Goal: Information Seeking & Learning: Check status

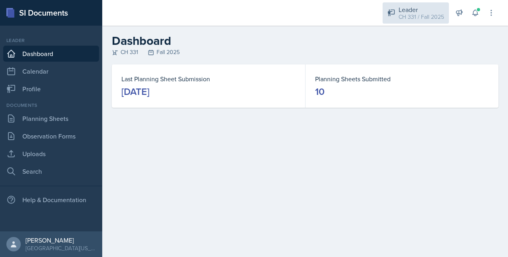
drag, startPoint x: 443, startPoint y: 25, endPoint x: 436, endPoint y: 21, distance: 7.7
click at [443, 25] on div "Leader CH 331 / Fall 2025 Mentor [PERSON_NAME]'s Group / Fall 2025 Leader CH 33…" at bounding box center [436, 13] width 119 height 26
click at [425, 16] on div "CH 331 / Fall 2025" at bounding box center [422, 17] width 46 height 8
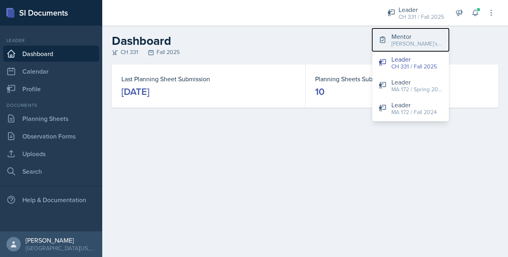
click at [408, 43] on div "[PERSON_NAME]'s Group / Fall 2025" at bounding box center [417, 44] width 51 height 8
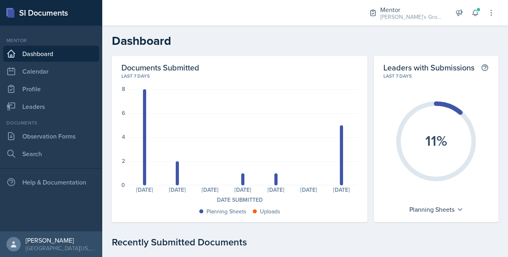
scroll to position [110, 0]
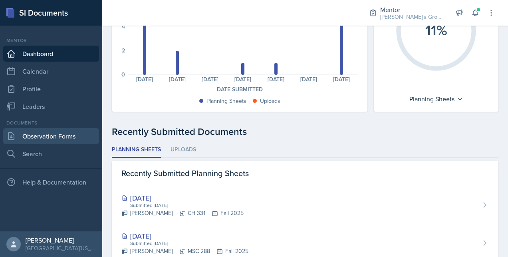
click at [78, 137] on link "Observation Forms" at bounding box center [51, 136] width 96 height 16
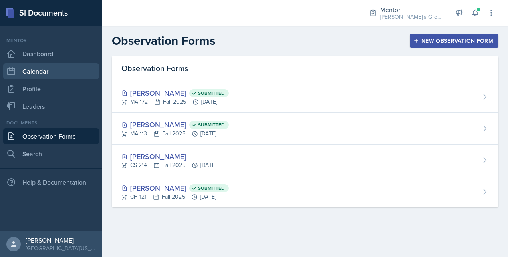
click at [63, 70] on link "Calendar" at bounding box center [51, 71] width 96 height 16
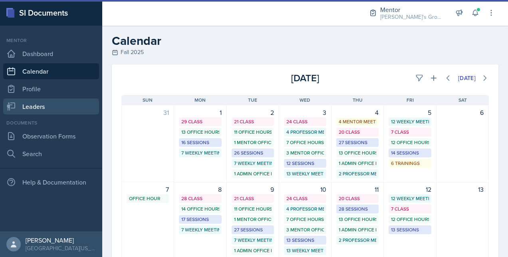
click at [49, 103] on link "Leaders" at bounding box center [51, 106] width 96 height 16
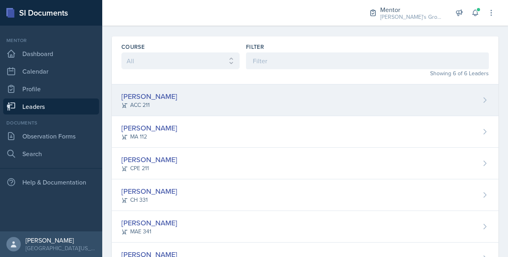
scroll to position [56, 0]
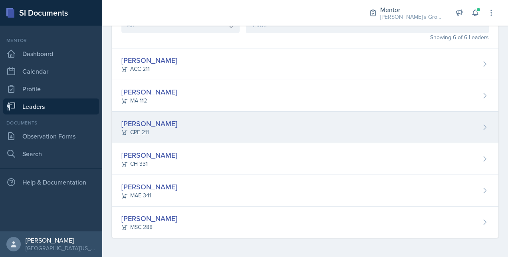
click at [151, 122] on div "[PERSON_NAME]" at bounding box center [150, 123] width 56 height 11
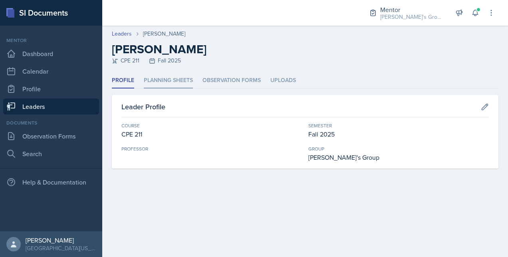
click at [168, 79] on li "Planning Sheets" at bounding box center [168, 81] width 49 height 16
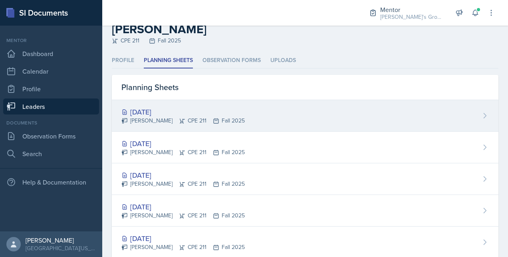
scroll to position [16, 0]
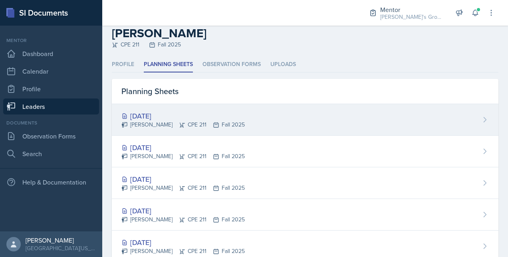
click at [167, 114] on div "[DATE]" at bounding box center [184, 115] width 124 height 11
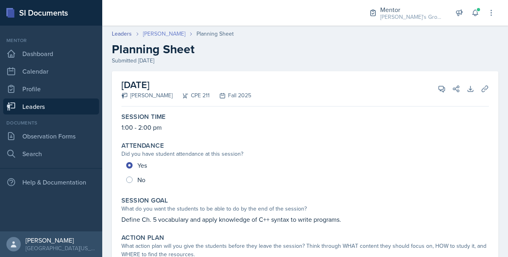
click at [165, 34] on link "[PERSON_NAME]" at bounding box center [164, 34] width 42 height 8
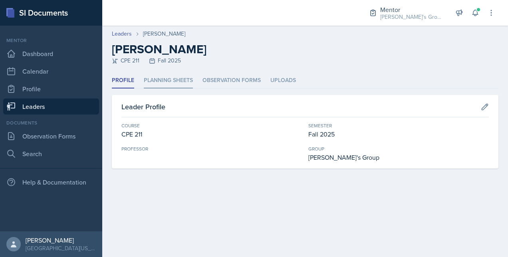
click at [189, 81] on li "Planning Sheets" at bounding box center [168, 81] width 49 height 16
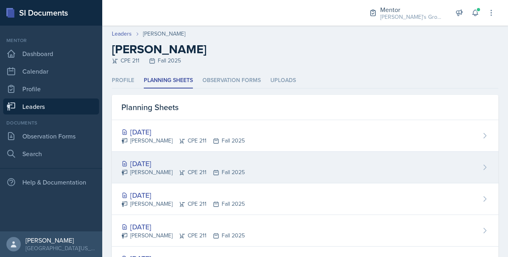
click at [149, 162] on div "[DATE]" at bounding box center [184, 163] width 124 height 11
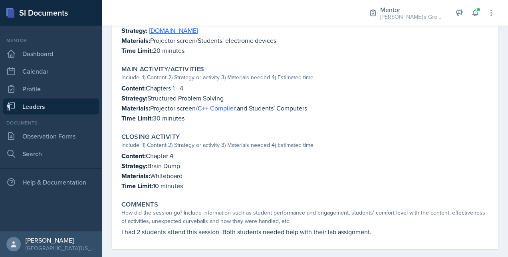
scroll to position [317, 0]
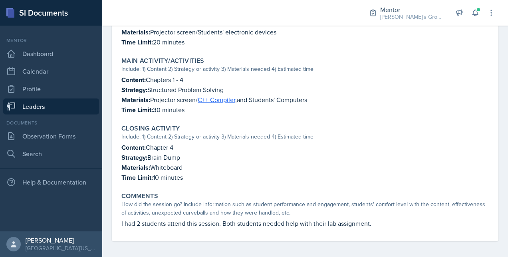
click at [80, 104] on link "Leaders" at bounding box center [51, 106] width 96 height 16
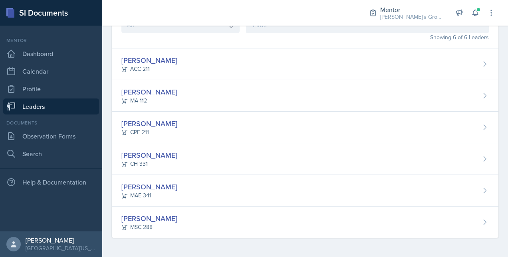
scroll to position [56, 0]
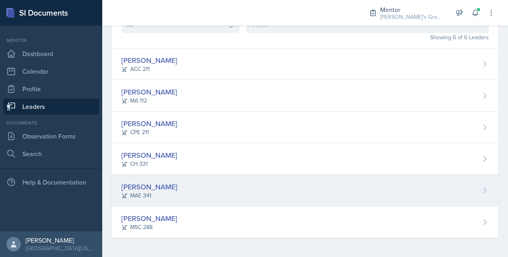
click at [147, 186] on div "[PERSON_NAME]" at bounding box center [150, 186] width 56 height 11
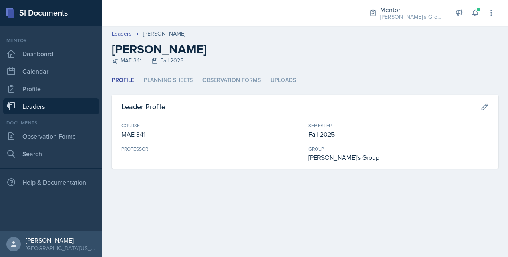
click at [171, 76] on li "Planning Sheets" at bounding box center [168, 81] width 49 height 16
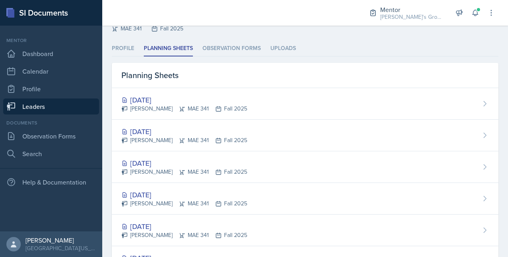
scroll to position [37, 0]
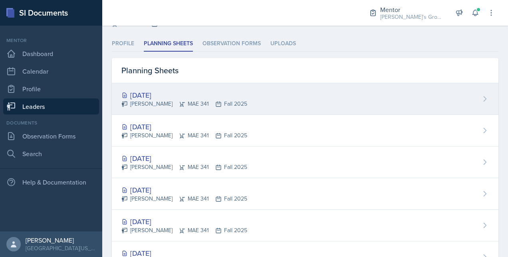
click at [171, 92] on div "[DATE]" at bounding box center [185, 95] width 126 height 11
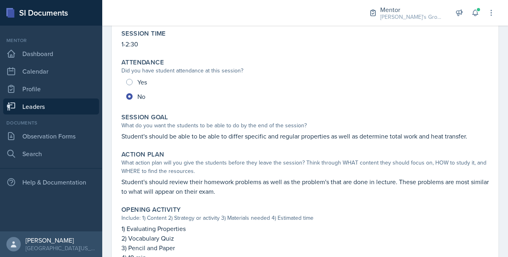
scroll to position [44, 0]
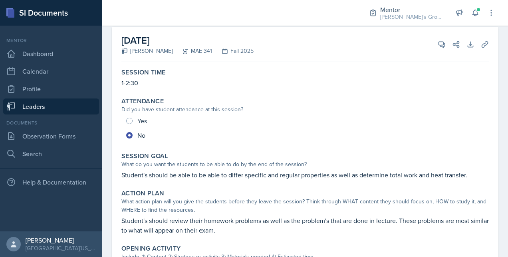
click at [83, 102] on link "Leaders" at bounding box center [51, 106] width 96 height 16
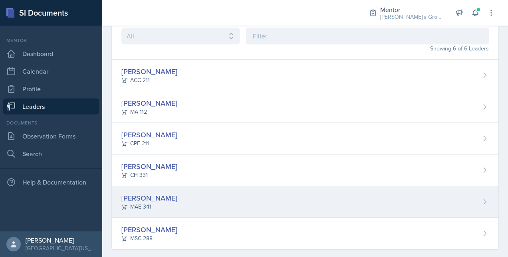
click at [150, 197] on div "[PERSON_NAME]" at bounding box center [150, 197] width 56 height 11
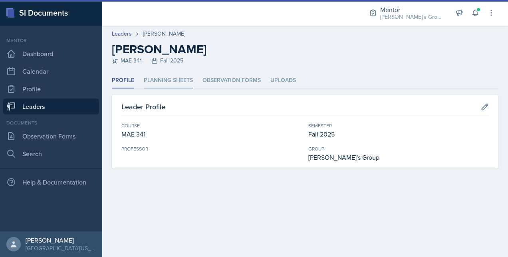
click at [172, 76] on li "Planning Sheets" at bounding box center [168, 81] width 49 height 16
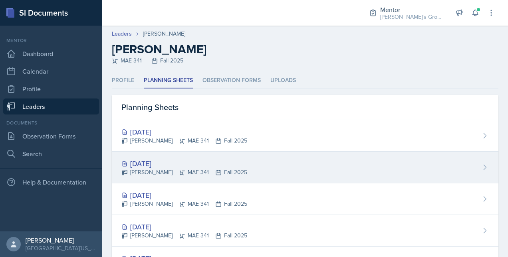
click at [147, 161] on div "[DATE]" at bounding box center [185, 163] width 126 height 11
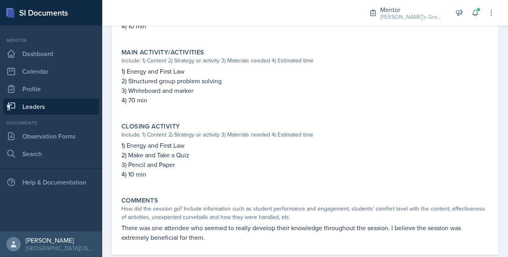
scroll to position [331, 0]
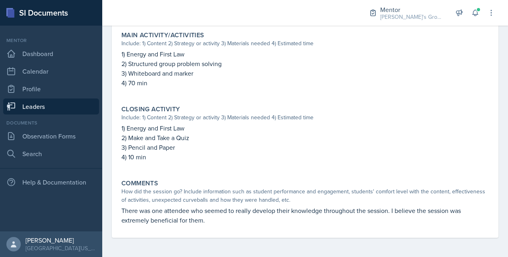
click at [90, 108] on link "Leaders" at bounding box center [51, 106] width 96 height 16
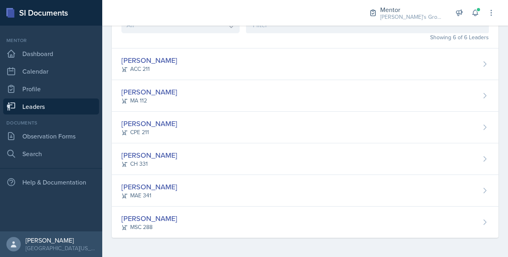
scroll to position [56, 0]
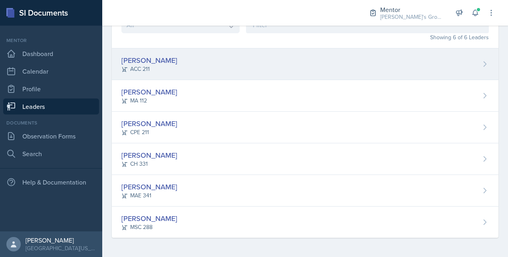
click at [149, 61] on div "[PERSON_NAME]" at bounding box center [150, 60] width 56 height 11
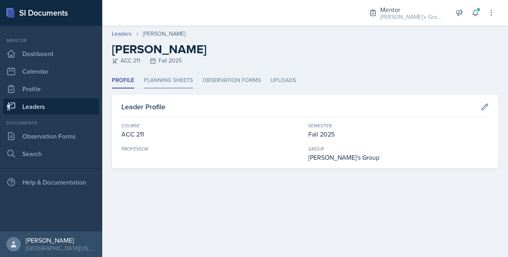
click at [169, 78] on li "Planning Sheets" at bounding box center [168, 81] width 49 height 16
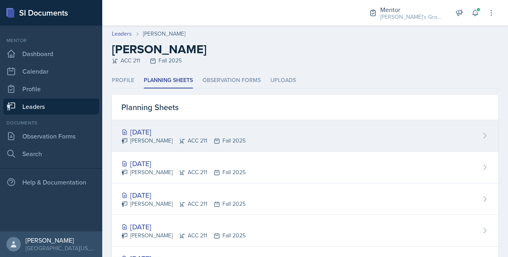
click at [160, 130] on div "[DATE]" at bounding box center [184, 131] width 124 height 11
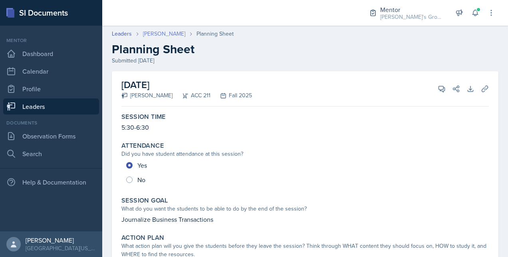
click at [159, 34] on link "[PERSON_NAME]" at bounding box center [164, 34] width 42 height 8
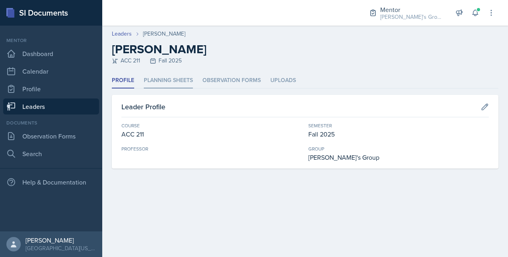
click at [153, 82] on li "Planning Sheets" at bounding box center [168, 81] width 49 height 16
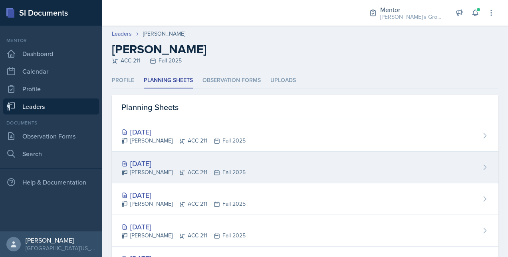
click at [160, 167] on div "[DATE]" at bounding box center [184, 163] width 124 height 11
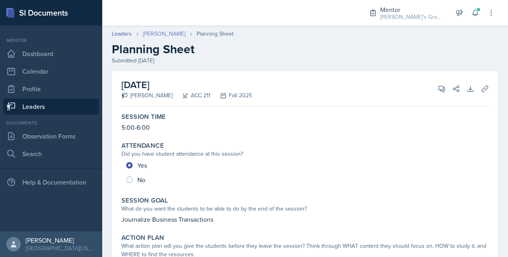
click at [164, 32] on link "[PERSON_NAME]" at bounding box center [164, 34] width 42 height 8
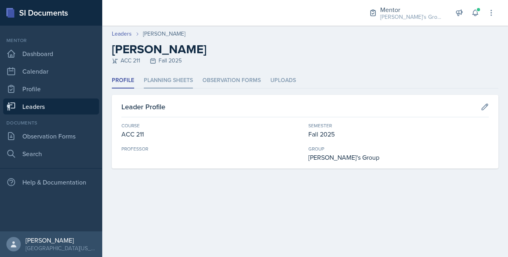
click at [169, 82] on li "Planning Sheets" at bounding box center [168, 81] width 49 height 16
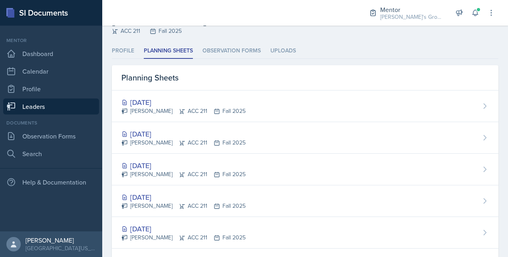
scroll to position [36, 0]
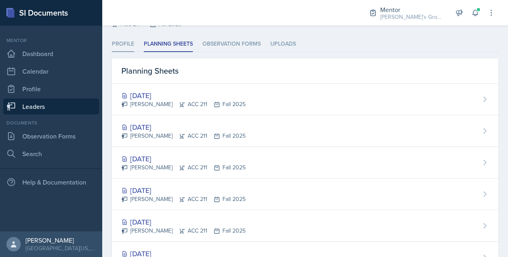
click at [122, 38] on li "Profile" at bounding box center [123, 44] width 22 height 16
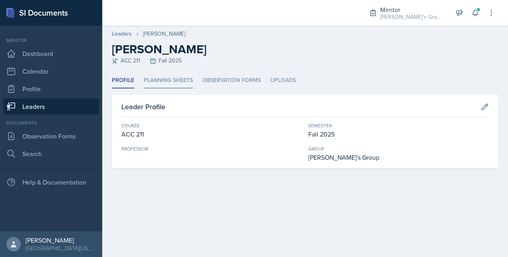
click at [161, 74] on li "Planning Sheets" at bounding box center [168, 81] width 49 height 16
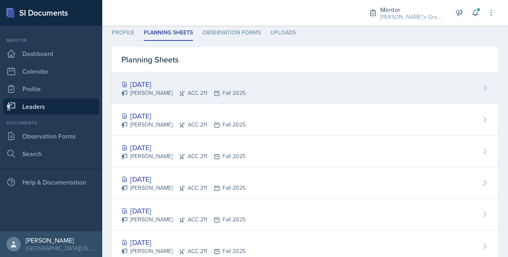
scroll to position [56, 0]
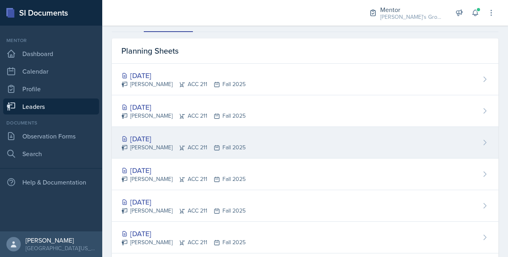
click at [164, 138] on div "[DATE]" at bounding box center [184, 138] width 124 height 11
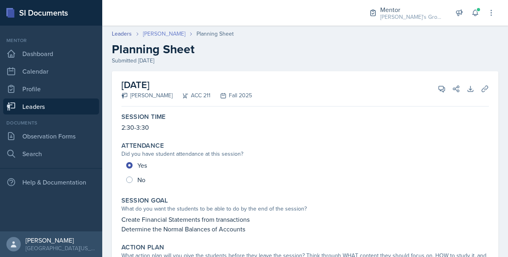
click at [165, 34] on link "[PERSON_NAME]" at bounding box center [164, 34] width 42 height 8
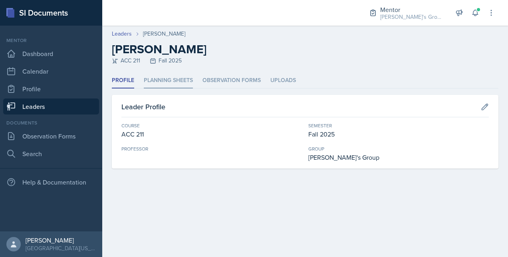
click at [163, 79] on li "Planning Sheets" at bounding box center [168, 81] width 49 height 16
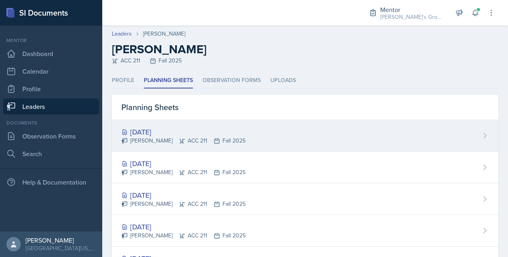
click at [155, 132] on div "[DATE]" at bounding box center [184, 131] width 124 height 11
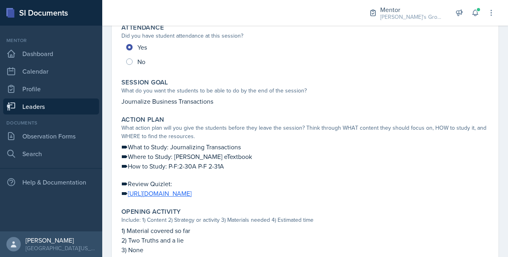
scroll to position [159, 0]
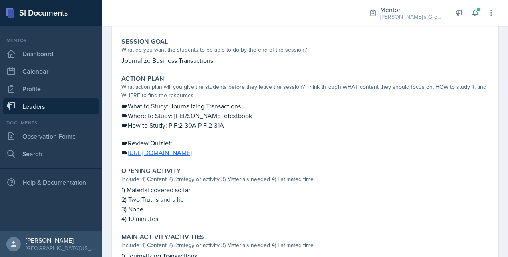
click at [75, 98] on div "Mentor Dashboard Calendar Profile Leaders" at bounding box center [51, 76] width 96 height 78
click at [74, 106] on link "Leaders" at bounding box center [51, 106] width 96 height 16
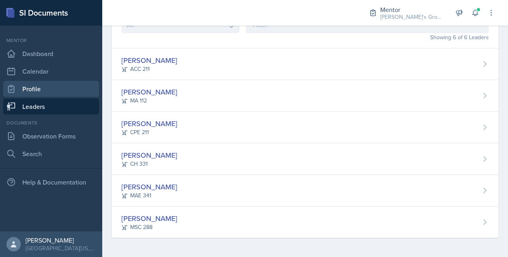
click at [80, 82] on link "Profile" at bounding box center [51, 89] width 96 height 16
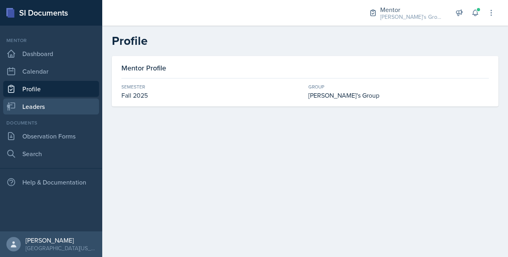
click at [56, 102] on link "Leaders" at bounding box center [51, 106] width 96 height 16
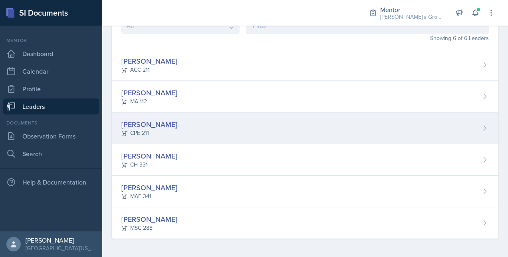
scroll to position [56, 0]
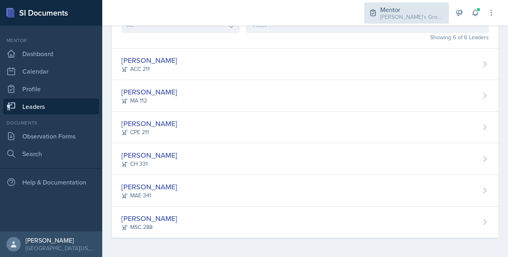
click at [419, 17] on div "[PERSON_NAME]'s Group / Fall 2025" at bounding box center [413, 17] width 64 height 8
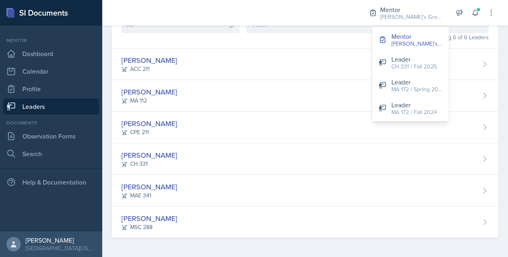
click at [331, 14] on div at bounding box center [229, 13] width 240 height 26
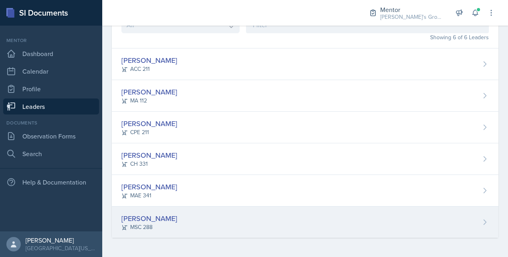
click at [144, 219] on div "[PERSON_NAME]" at bounding box center [150, 218] width 56 height 11
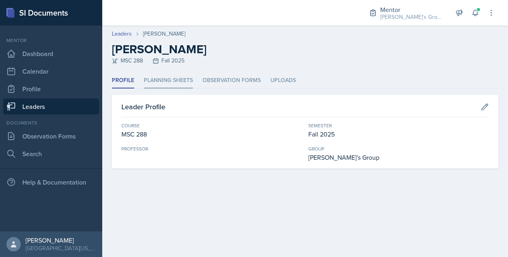
click at [169, 81] on li "Planning Sheets" at bounding box center [168, 81] width 49 height 16
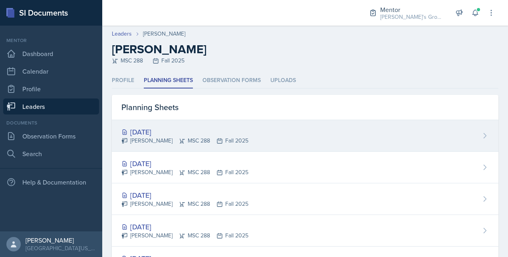
click at [159, 128] on div "[DATE]" at bounding box center [185, 131] width 127 height 11
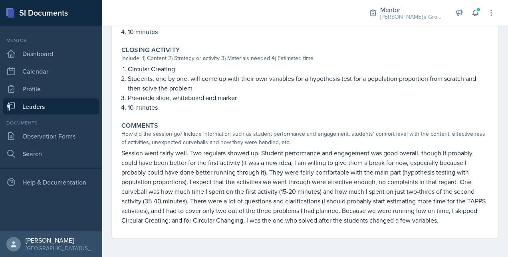
scroll to position [507, 0]
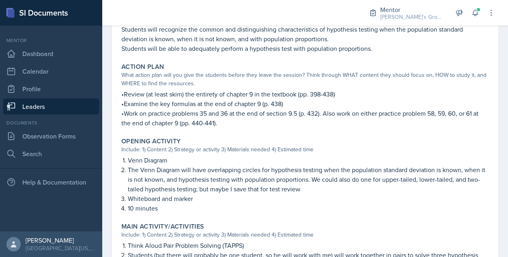
click at [84, 107] on link "Leaders" at bounding box center [51, 106] width 96 height 16
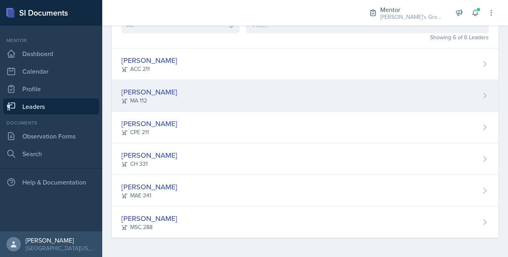
click at [149, 93] on div "[PERSON_NAME]" at bounding box center [150, 91] width 56 height 11
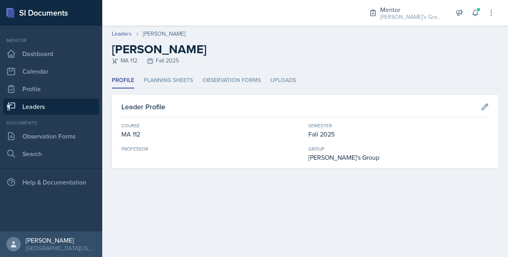
click at [65, 106] on link "Leaders" at bounding box center [51, 106] width 96 height 16
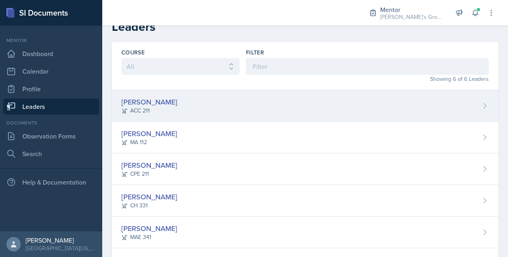
scroll to position [56, 0]
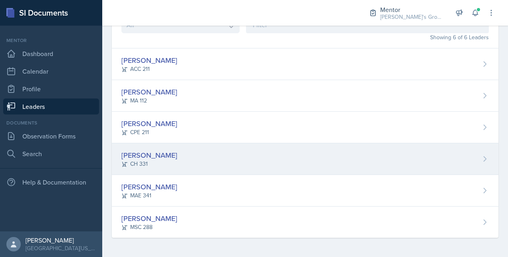
click at [165, 152] on div "[PERSON_NAME]" at bounding box center [150, 154] width 56 height 11
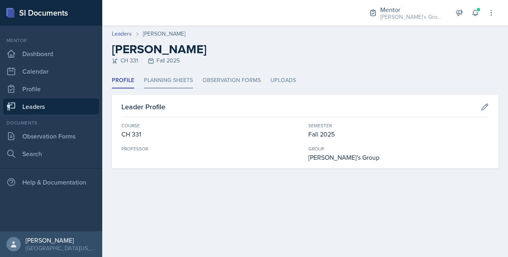
click at [175, 82] on li "Planning Sheets" at bounding box center [168, 81] width 49 height 16
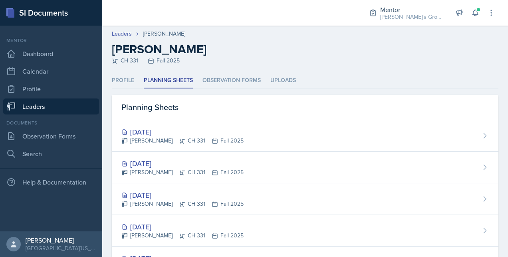
click at [70, 109] on link "Leaders" at bounding box center [51, 106] width 96 height 16
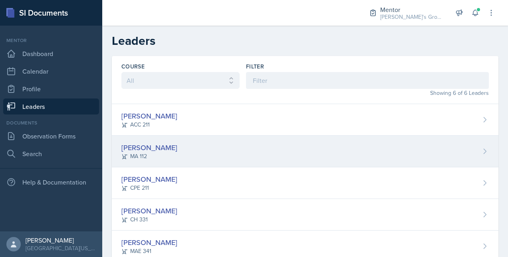
click at [143, 145] on div "[PERSON_NAME]" at bounding box center [150, 147] width 56 height 11
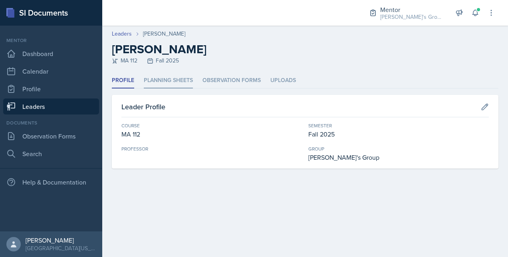
click at [173, 78] on li "Planning Sheets" at bounding box center [168, 81] width 49 height 16
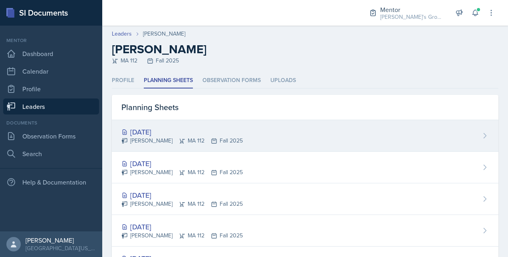
click at [169, 134] on div "[DATE]" at bounding box center [183, 131] width 122 height 11
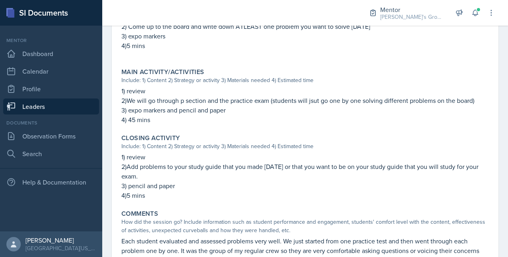
scroll to position [420, 0]
